Goal: Information Seeking & Learning: Learn about a topic

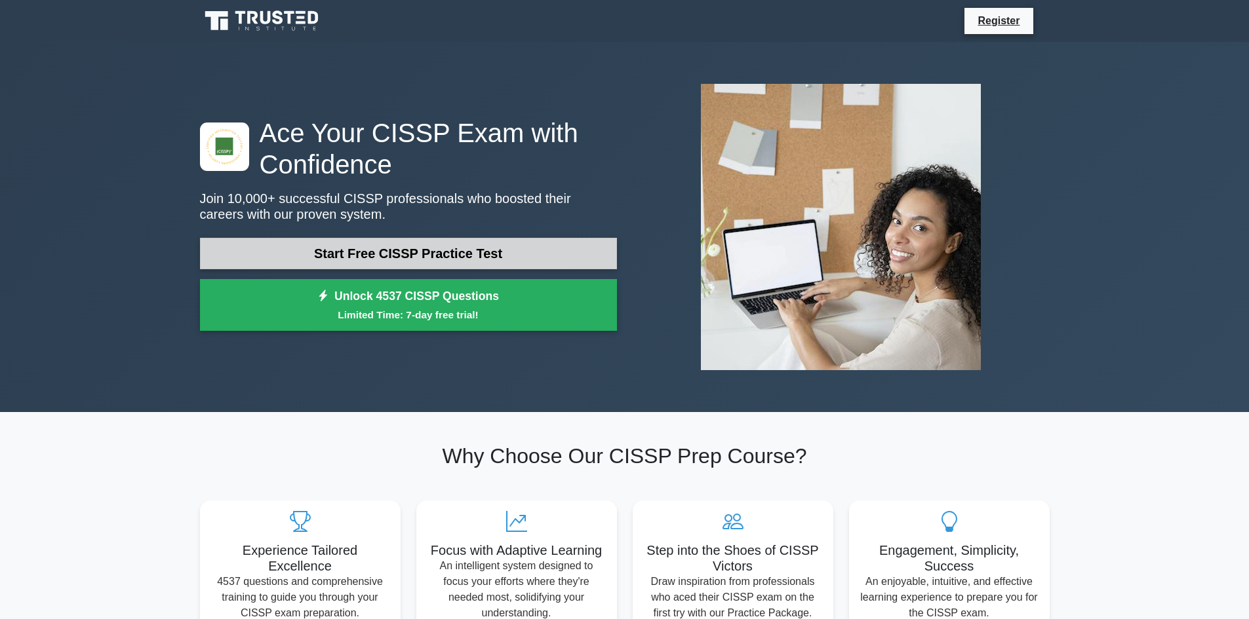
click at [491, 261] on link "Start Free CISSP Practice Test" at bounding box center [408, 253] width 417 height 31
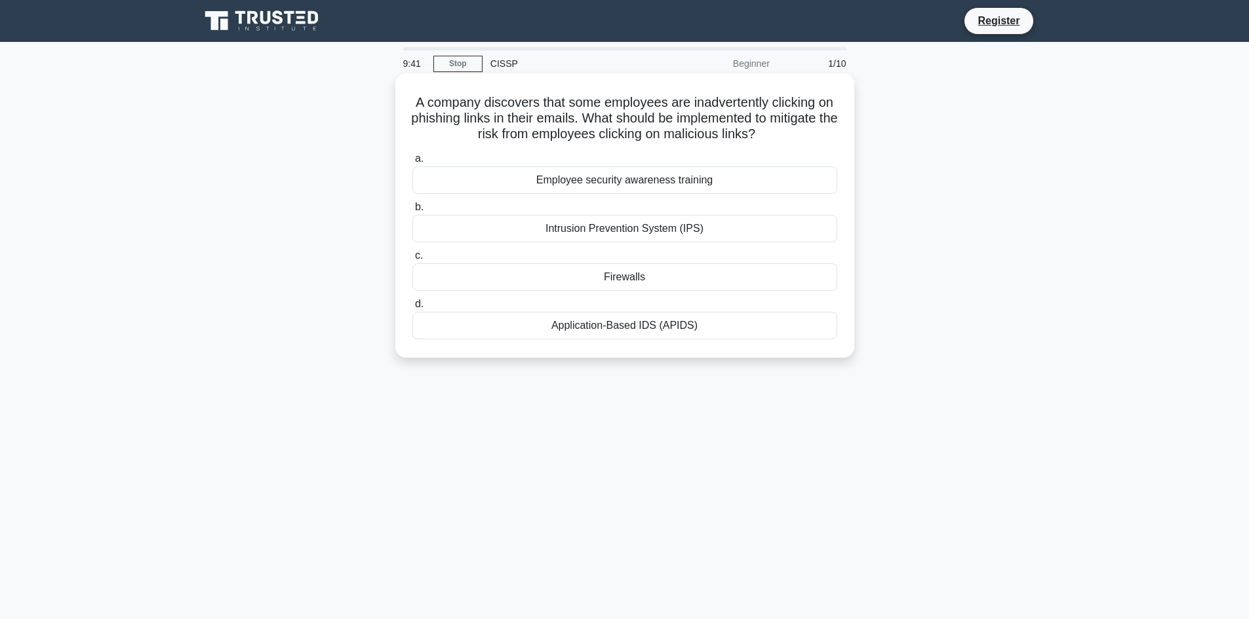
click at [608, 179] on div "Employee security awareness training" at bounding box center [624, 180] width 425 height 28
click at [412, 163] on input "a. Employee security awareness training" at bounding box center [412, 159] width 0 height 9
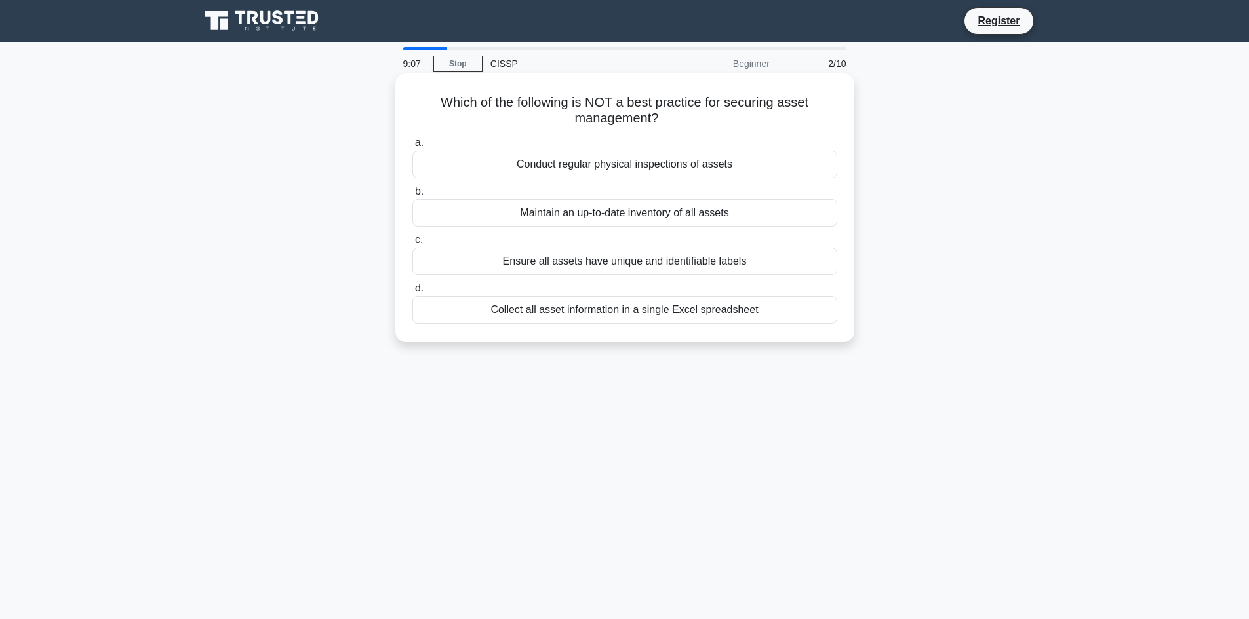
click at [604, 168] on div "Conduct regular physical inspections of assets" at bounding box center [624, 165] width 425 height 28
click at [412, 147] on input "a. Conduct regular physical inspections of assets" at bounding box center [412, 143] width 0 height 9
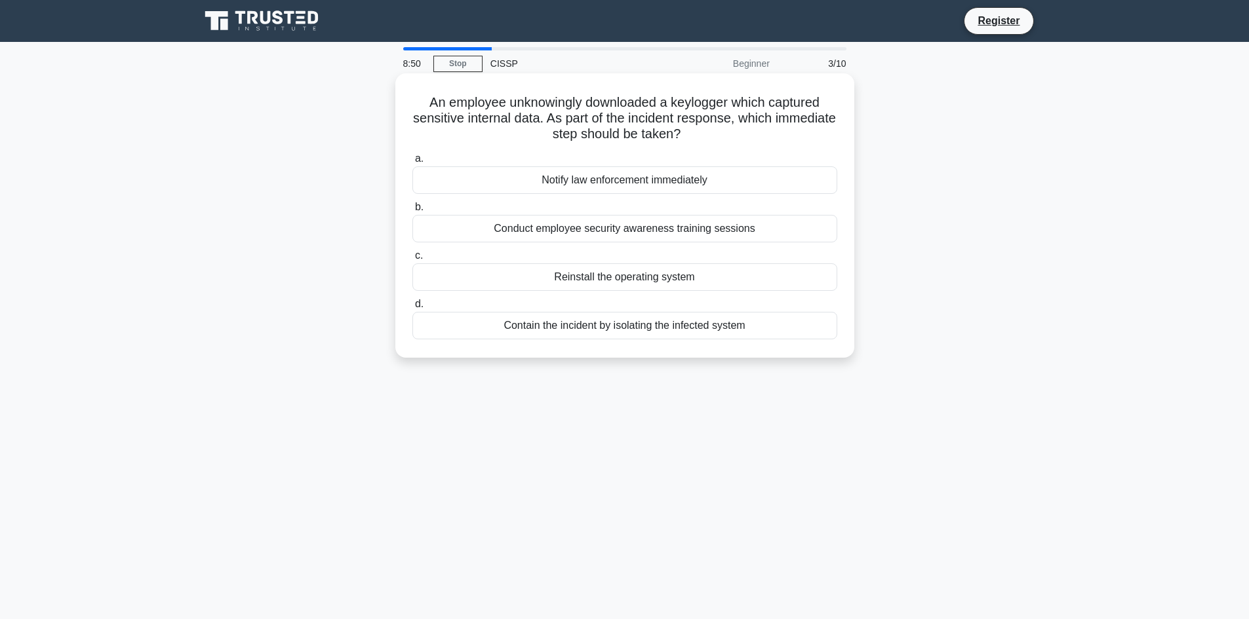
click at [636, 322] on div "Contain the incident by isolating the infected system" at bounding box center [624, 326] width 425 height 28
click at [412, 309] on input "d. Contain the incident by isolating the infected system" at bounding box center [412, 304] width 0 height 9
click at [663, 284] on div "Prioritize and develop a mitigation plan." at bounding box center [624, 277] width 425 height 28
click at [412, 260] on input "c. Prioritize and develop a mitigation plan." at bounding box center [412, 256] width 0 height 9
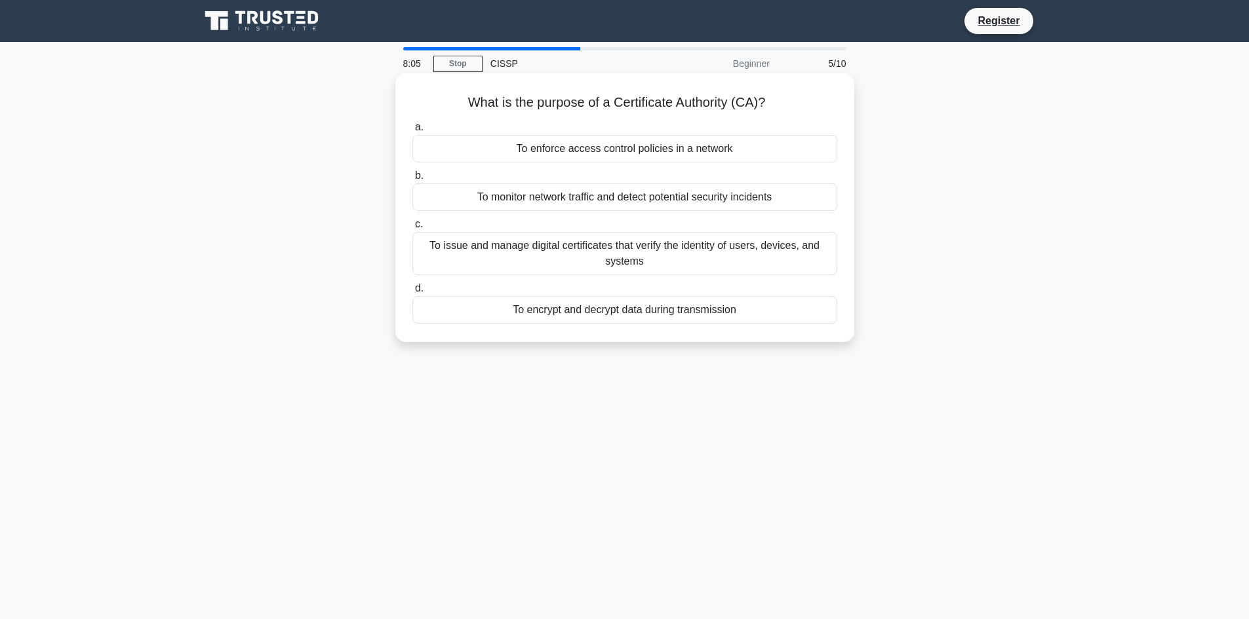
click at [655, 261] on div "To issue and manage digital certificates that verify the identity of users, dev…" at bounding box center [624, 253] width 425 height 43
click at [412, 229] on input "c. To issue and manage digital certificates that verify the identity of users, …" at bounding box center [412, 224] width 0 height 9
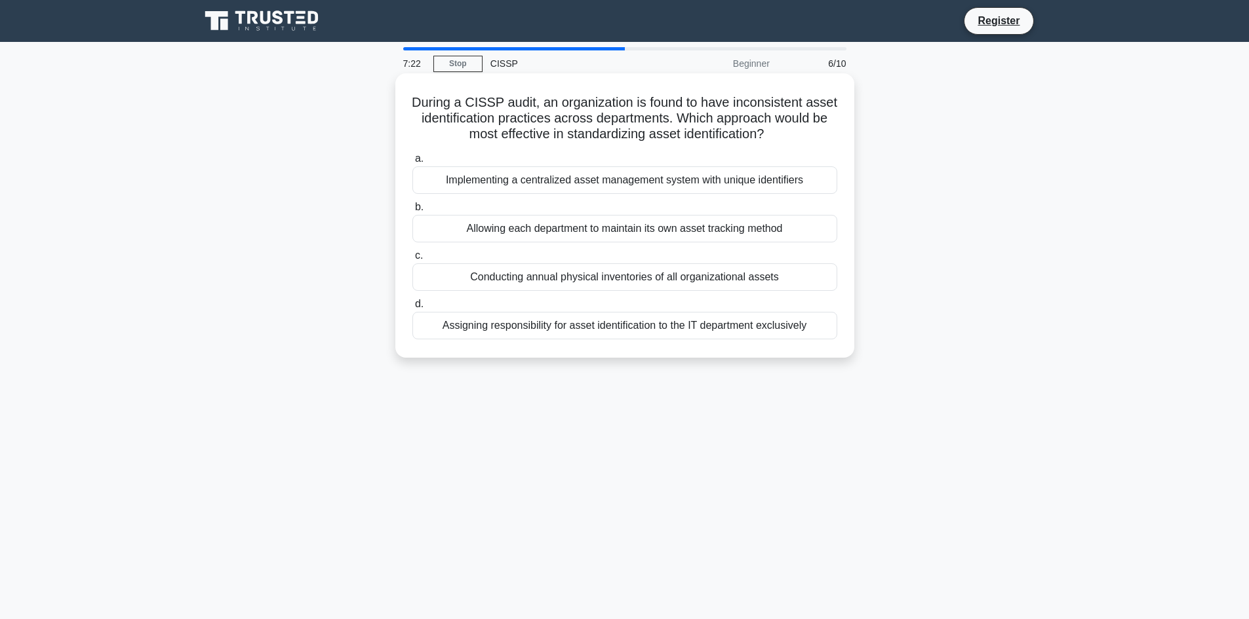
click at [664, 189] on div "Implementing a centralized asset management system with unique identifiers" at bounding box center [624, 180] width 425 height 28
click at [412, 163] on input "a. Implementing a centralized asset management system with unique identifiers" at bounding box center [412, 159] width 0 height 9
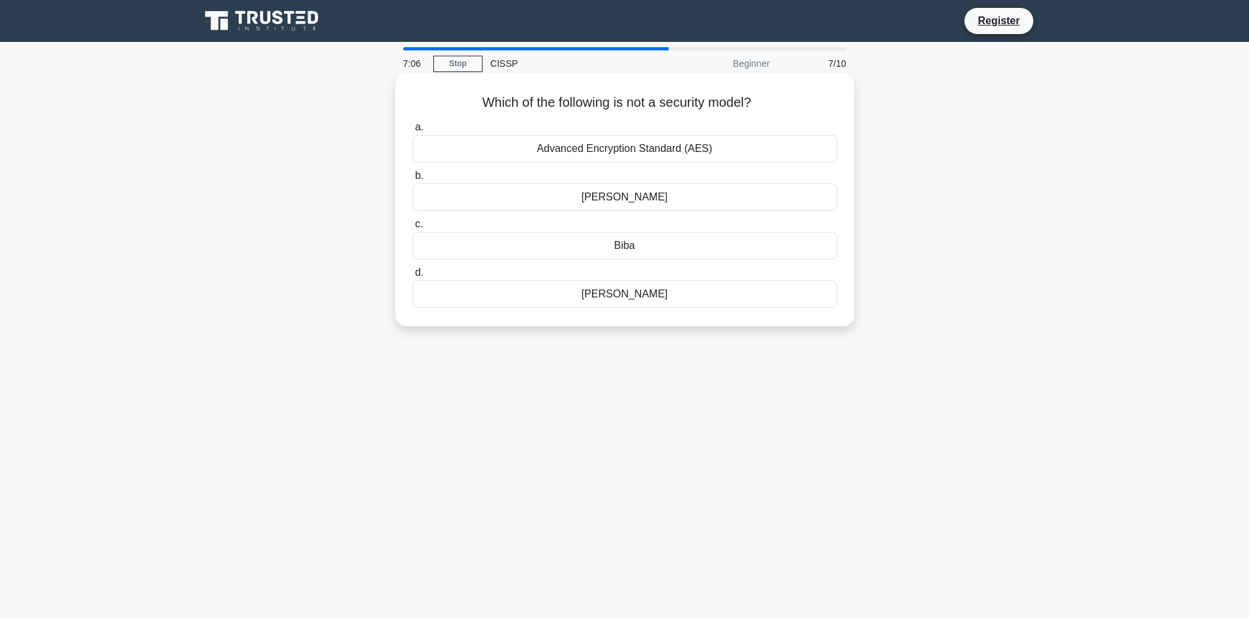
click at [702, 205] on div "Bell-LaPadula" at bounding box center [624, 198] width 425 height 28
click at [412, 180] on input "b. Bell-LaPadula" at bounding box center [412, 176] width 0 height 9
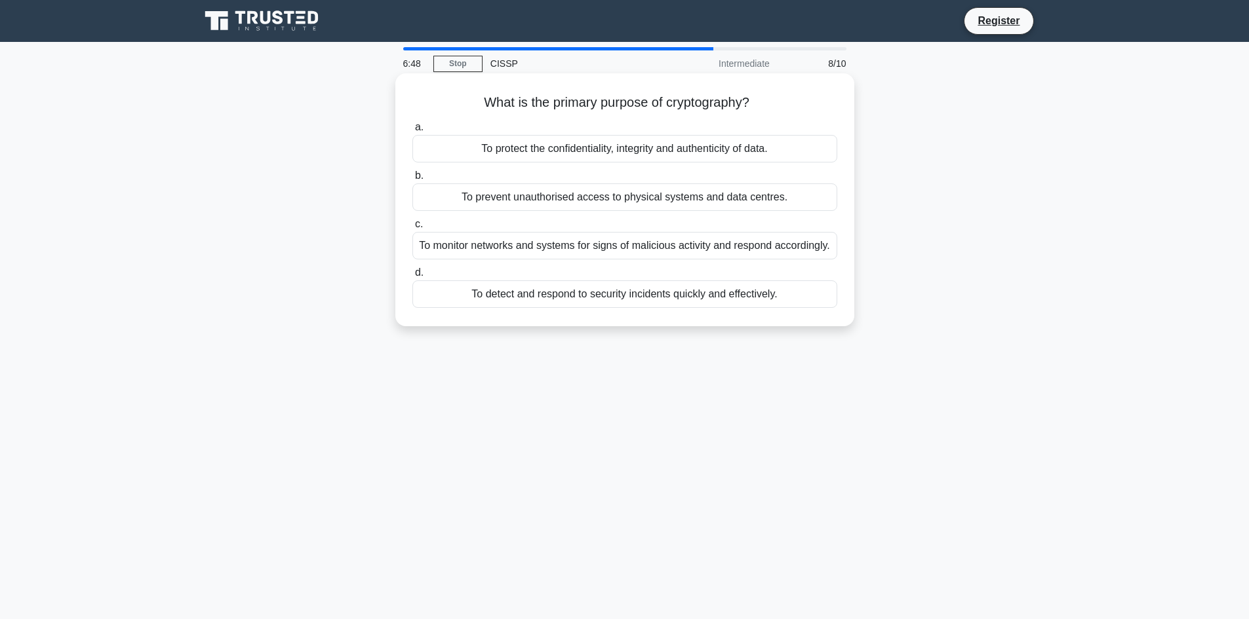
click at [705, 161] on div "To protect the confidentiality, integrity and authenticity of data." at bounding box center [624, 149] width 425 height 28
click at [412, 132] on input "a. To protect the confidentiality, integrity and authenticity of data." at bounding box center [412, 127] width 0 height 9
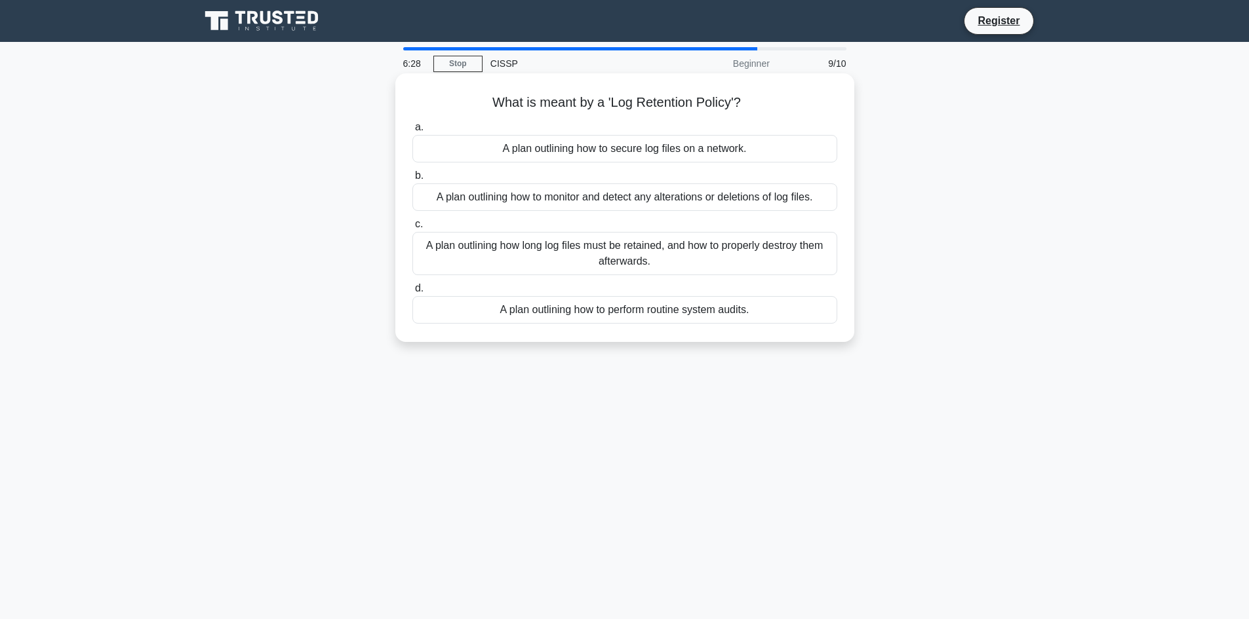
click at [688, 252] on div "A plan outlining how long log files must be retained, and how to properly destr…" at bounding box center [624, 253] width 425 height 43
click at [412, 229] on input "c. A plan outlining how long log files must be retained, and how to properly de…" at bounding box center [412, 224] width 0 height 9
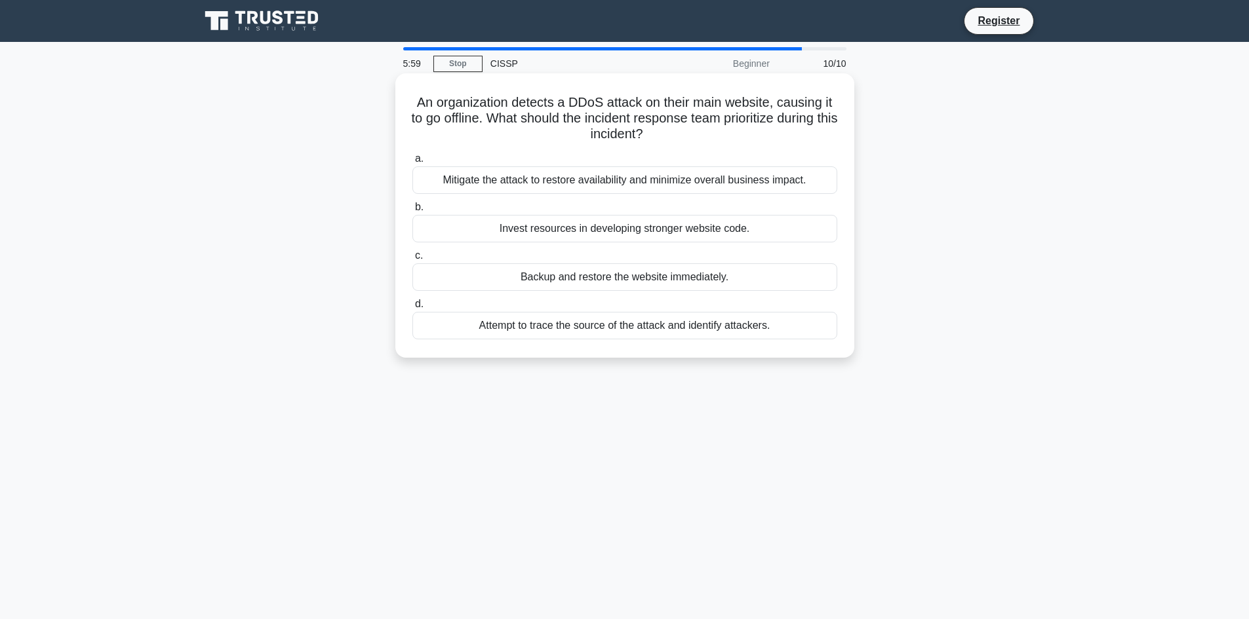
click at [725, 176] on div "Mitigate the attack to restore availability and minimize overall business impac…" at bounding box center [624, 180] width 425 height 28
click at [412, 163] on input "a. Mitigate the attack to restore availability and minimize overall business im…" at bounding box center [412, 159] width 0 height 9
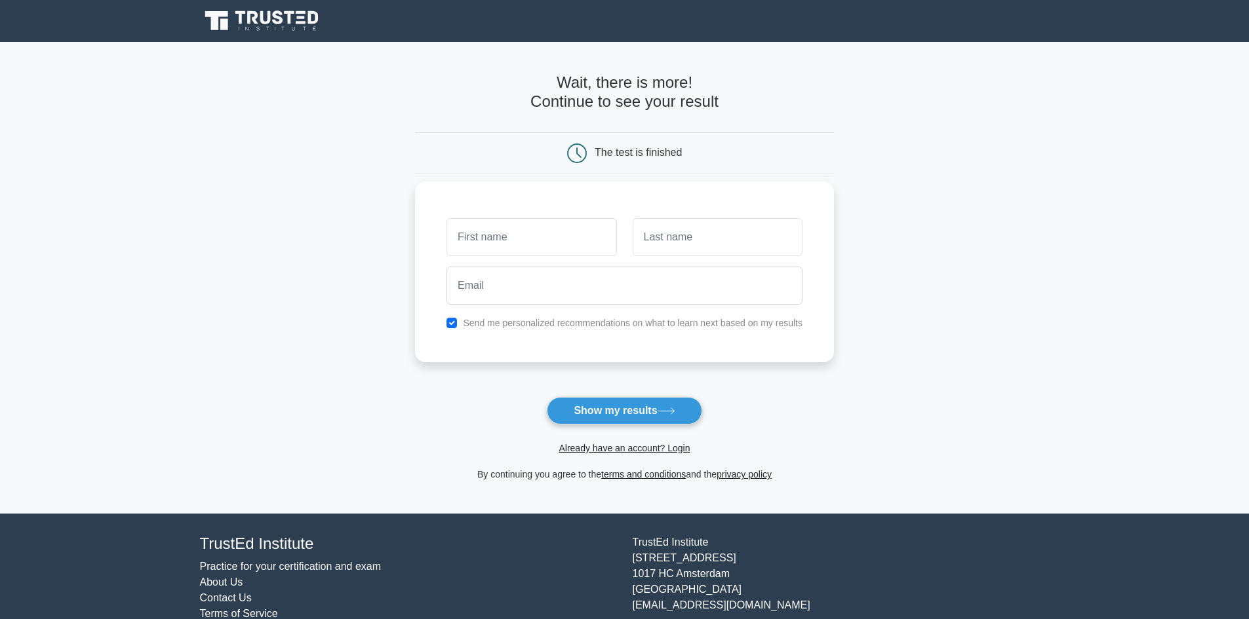
click at [554, 327] on label "Send me personalized recommendations on what to learn next based on my results" at bounding box center [633, 323] width 340 height 10
click at [457, 322] on input "checkbox" at bounding box center [451, 323] width 10 height 10
checkbox input "false"
click at [608, 296] on input "email" at bounding box center [624, 286] width 356 height 38
paste input "yanid39688@cnguopin.com"
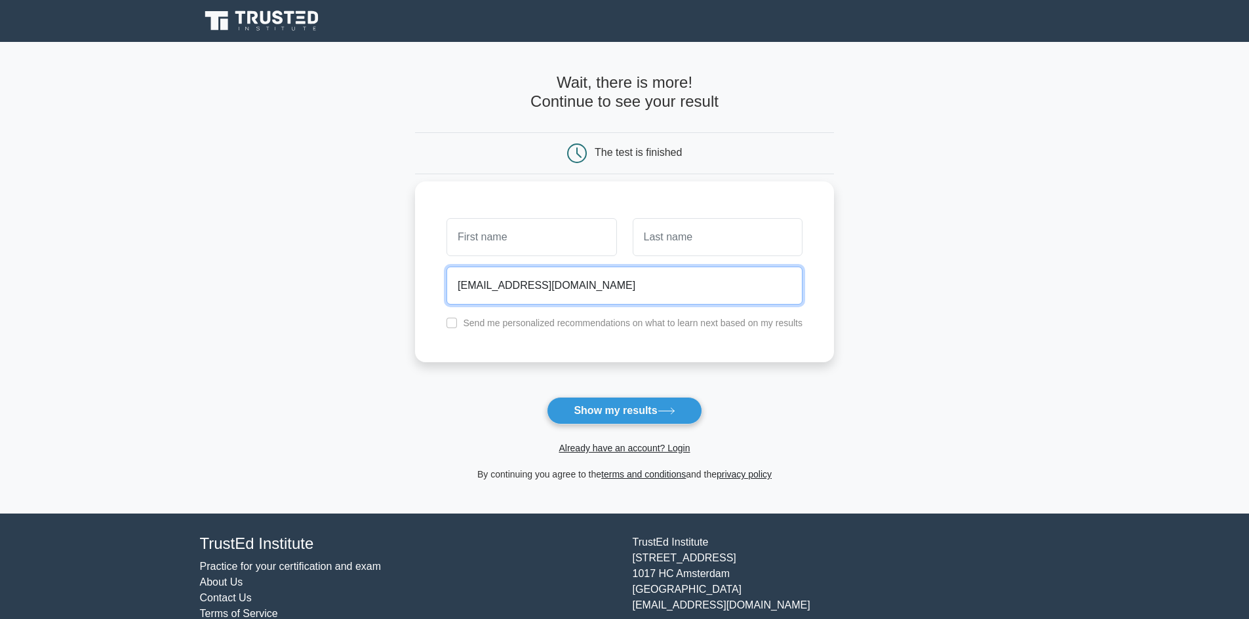
type input "yanid39688@cnguopin.com"
click at [518, 244] on input "text" at bounding box center [531, 237] width 170 height 38
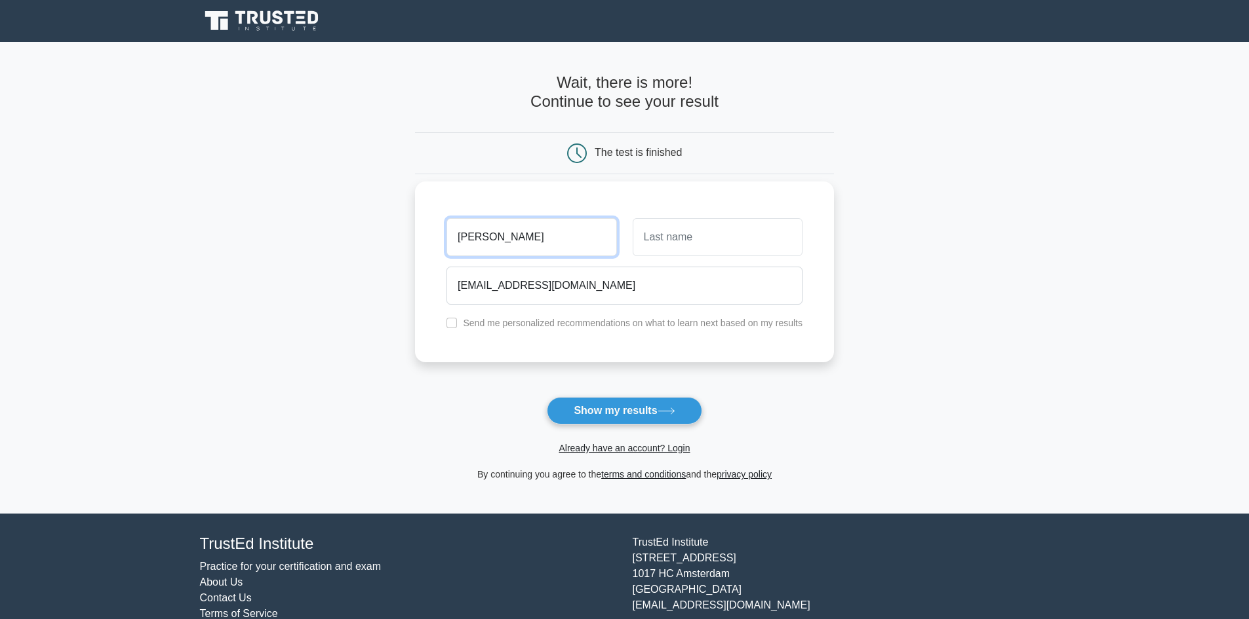
type input "Youssef"
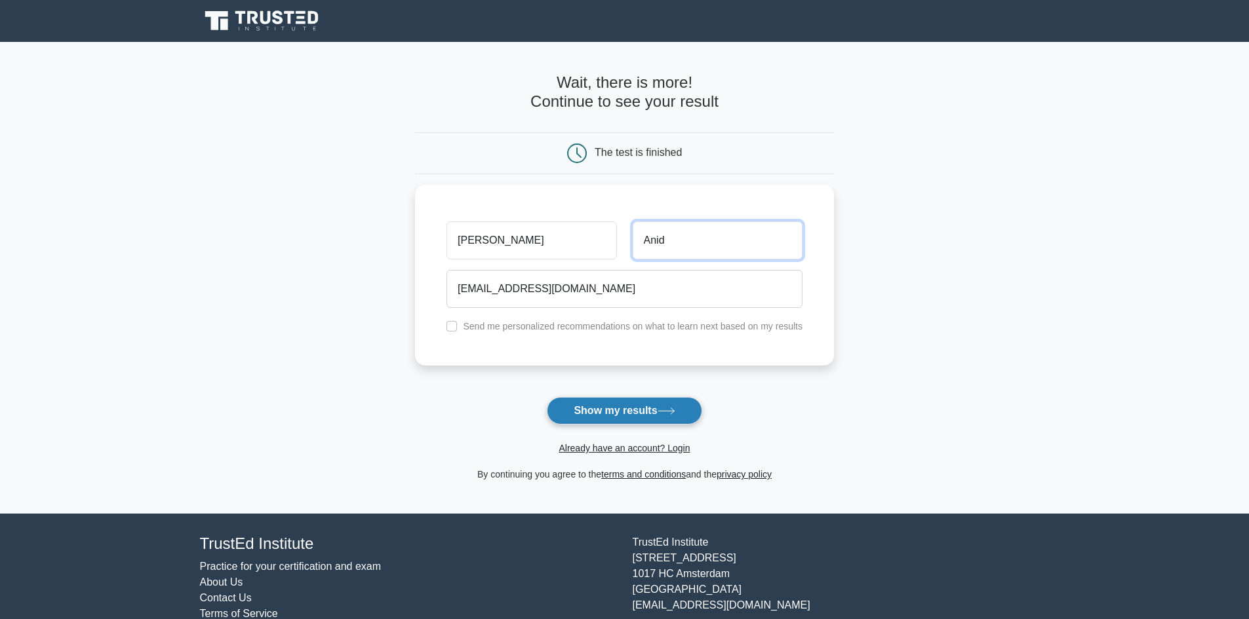
type input "Anid"
click at [653, 402] on button "Show my results" at bounding box center [624, 411] width 155 height 28
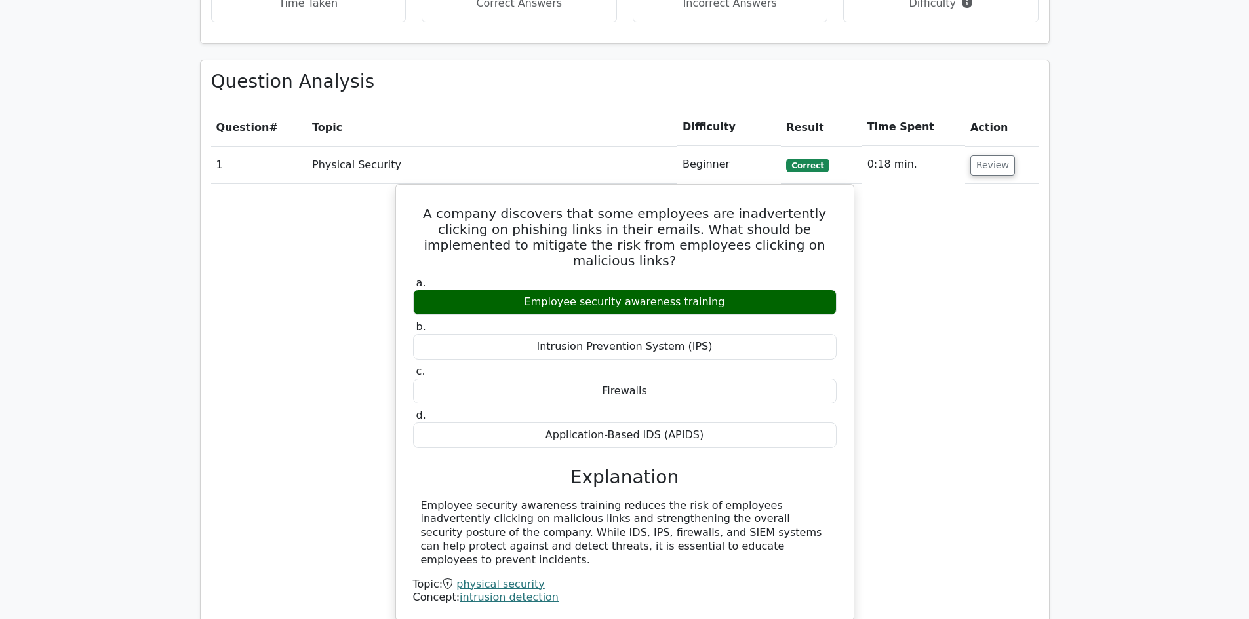
scroll to position [1114, 0]
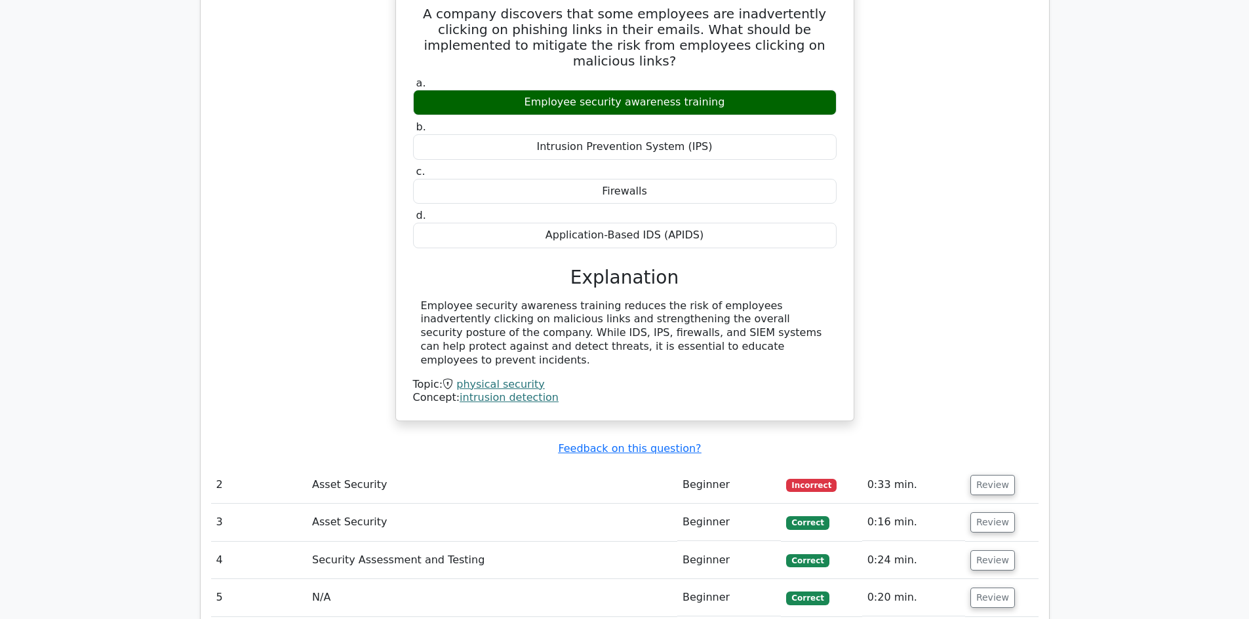
click at [809, 479] on span "Incorrect" at bounding box center [811, 485] width 50 height 13
click at [993, 475] on button "Review" at bounding box center [992, 485] width 45 height 20
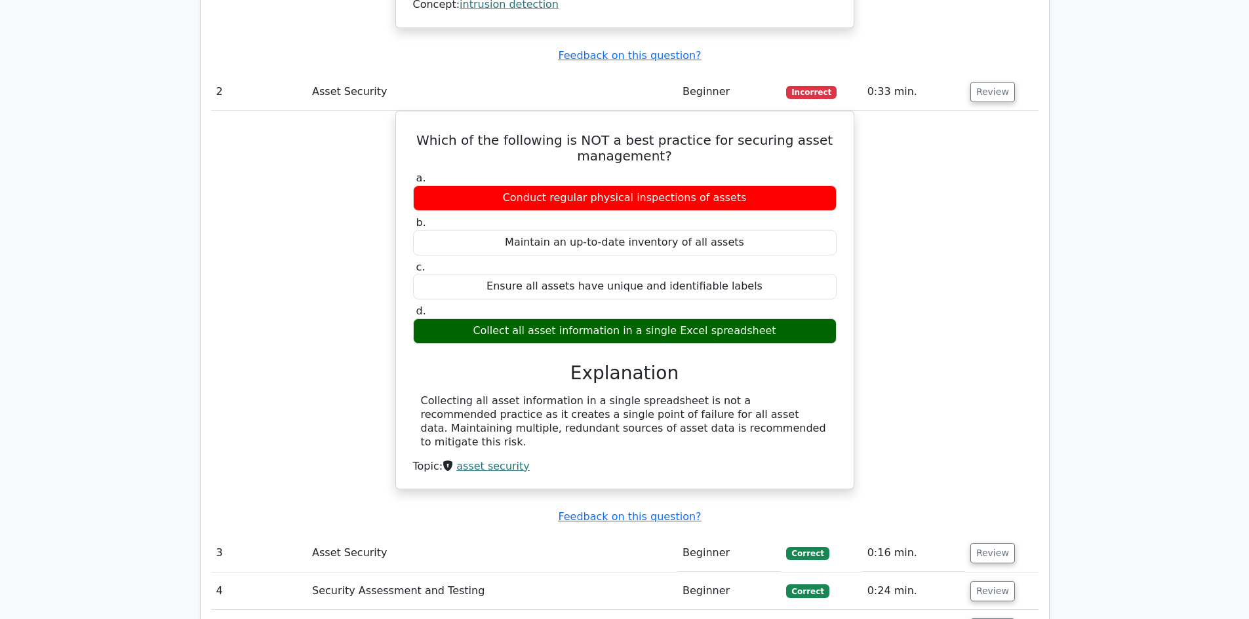
scroll to position [1639, 0]
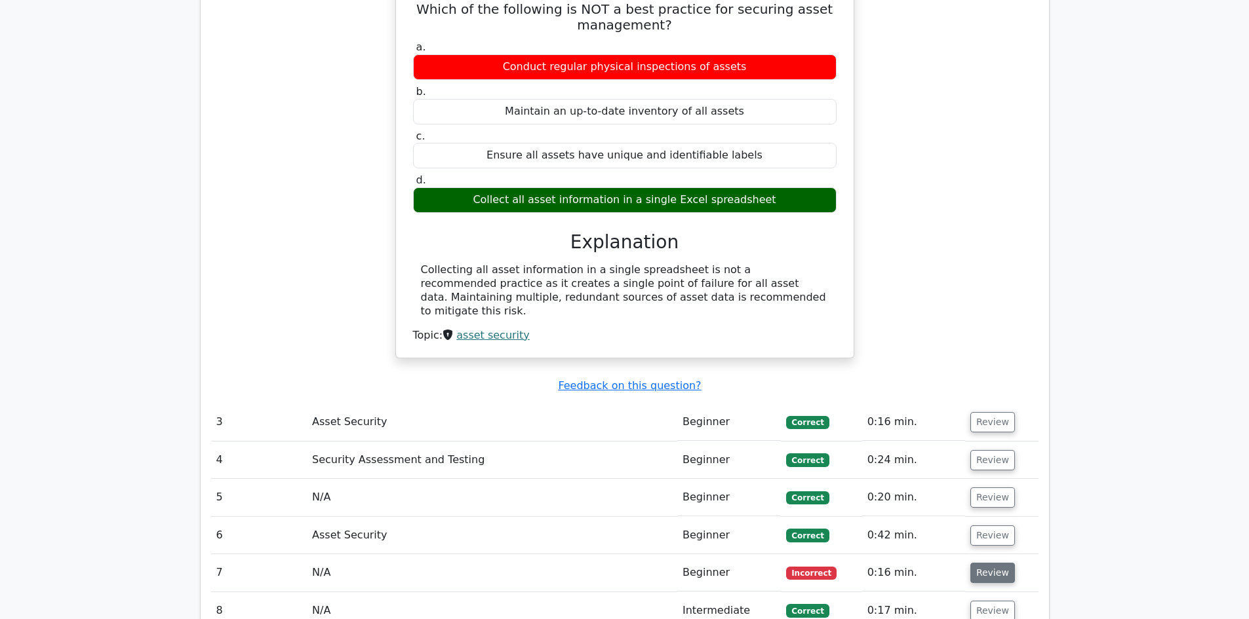
click at [992, 563] on button "Review" at bounding box center [992, 573] width 45 height 20
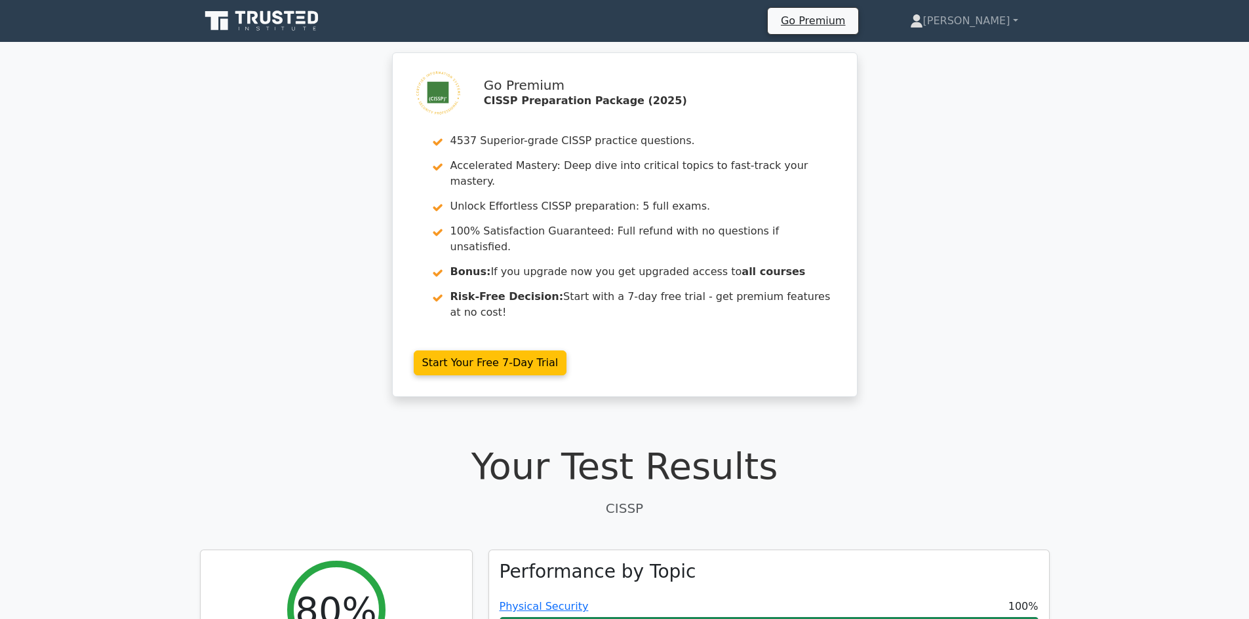
scroll to position [262, 0]
